Goal: Task Accomplishment & Management: Manage account settings

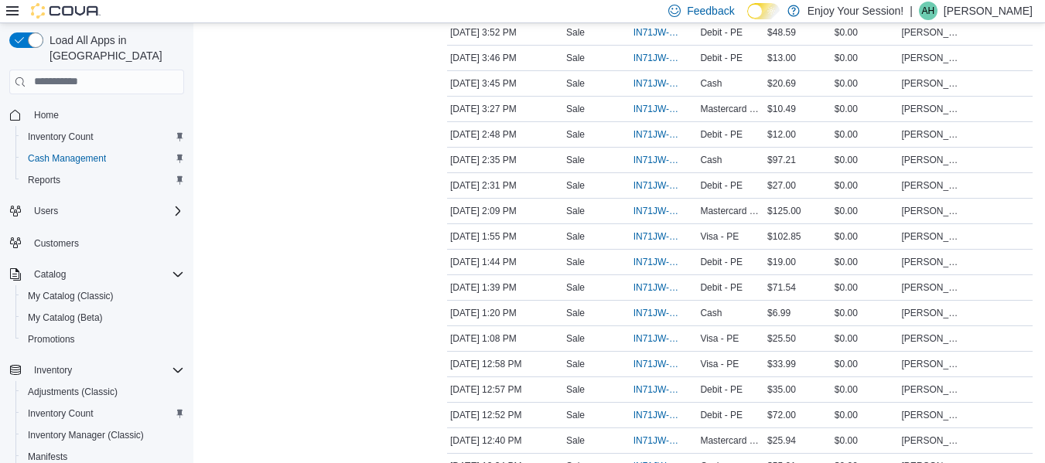
scroll to position [354, 0]
click at [999, 19] on p "[PERSON_NAME]" at bounding box center [988, 11] width 89 height 19
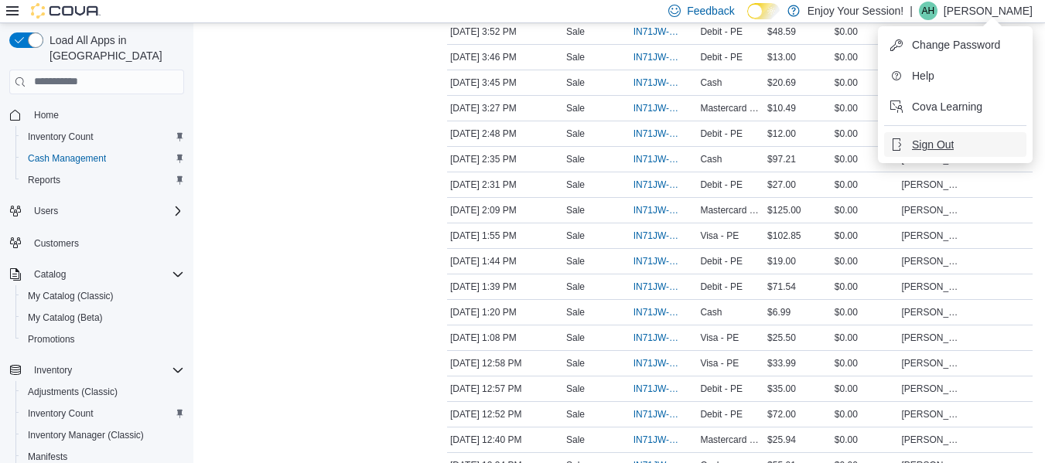
click at [953, 145] on span "Sign Out" at bounding box center [933, 144] width 42 height 15
